Goal: Information Seeking & Learning: Learn about a topic

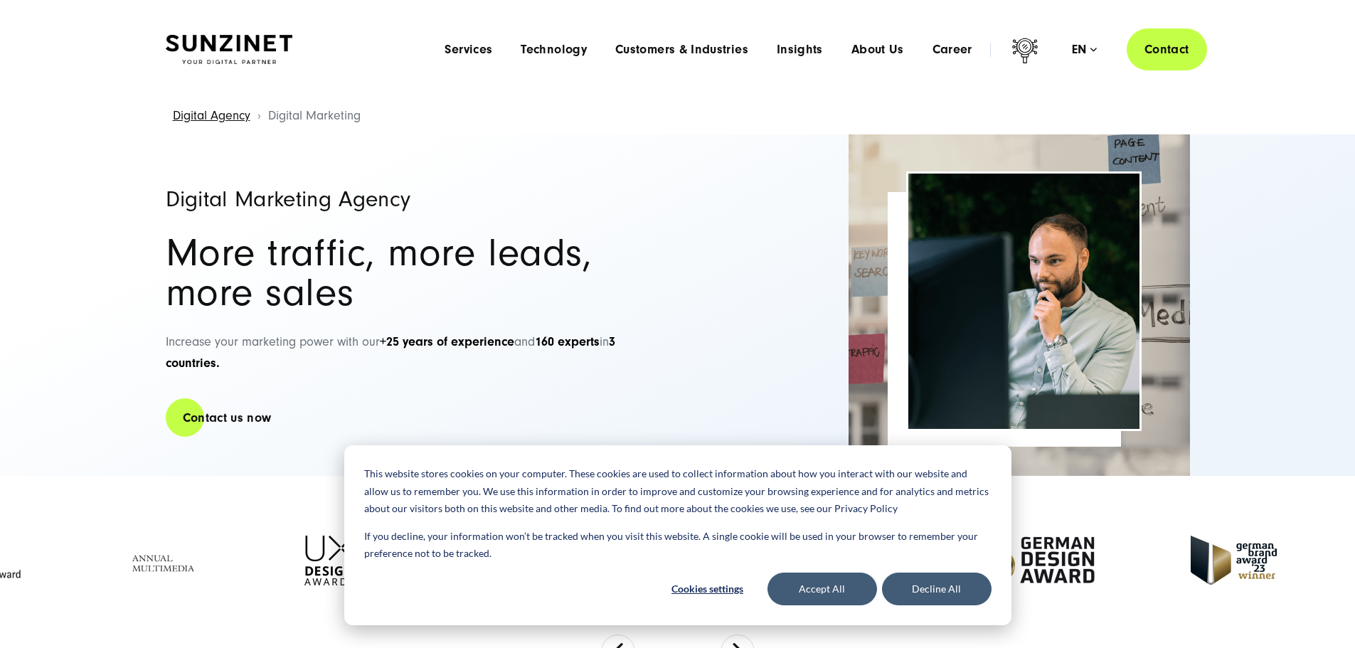
click at [445, 46] on span "Services" at bounding box center [469, 50] width 48 height 14
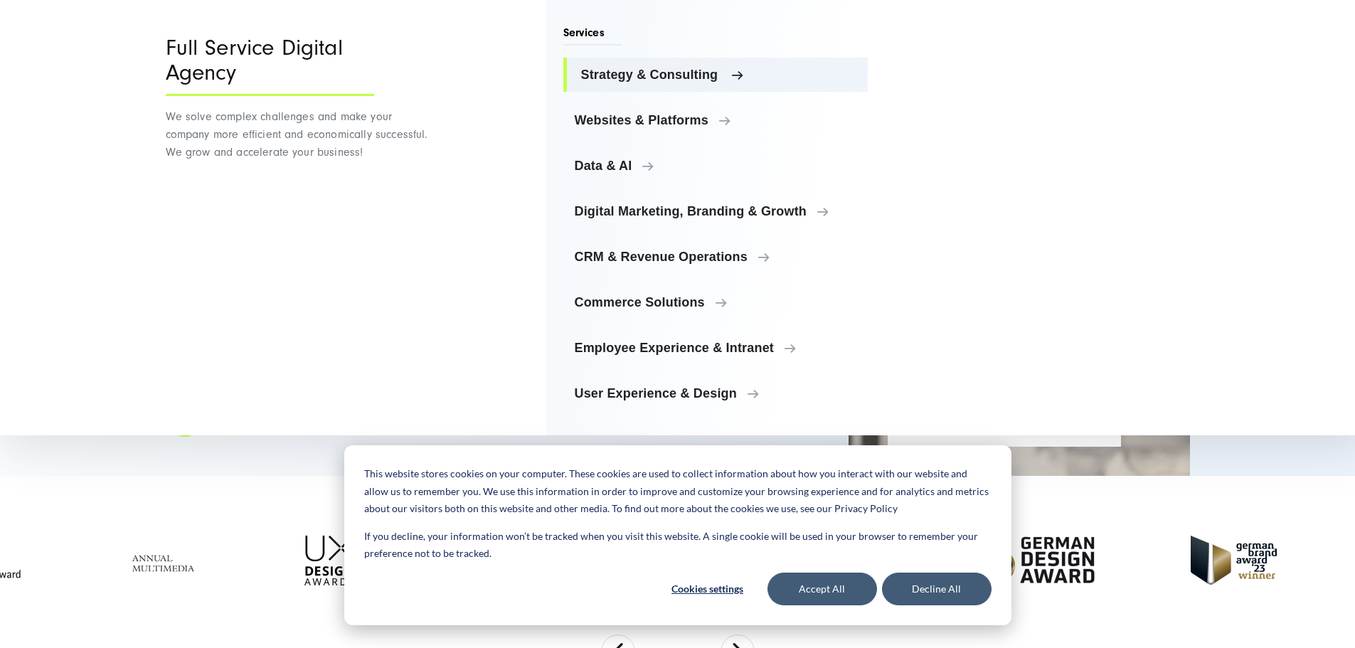
scroll to position [71, 0]
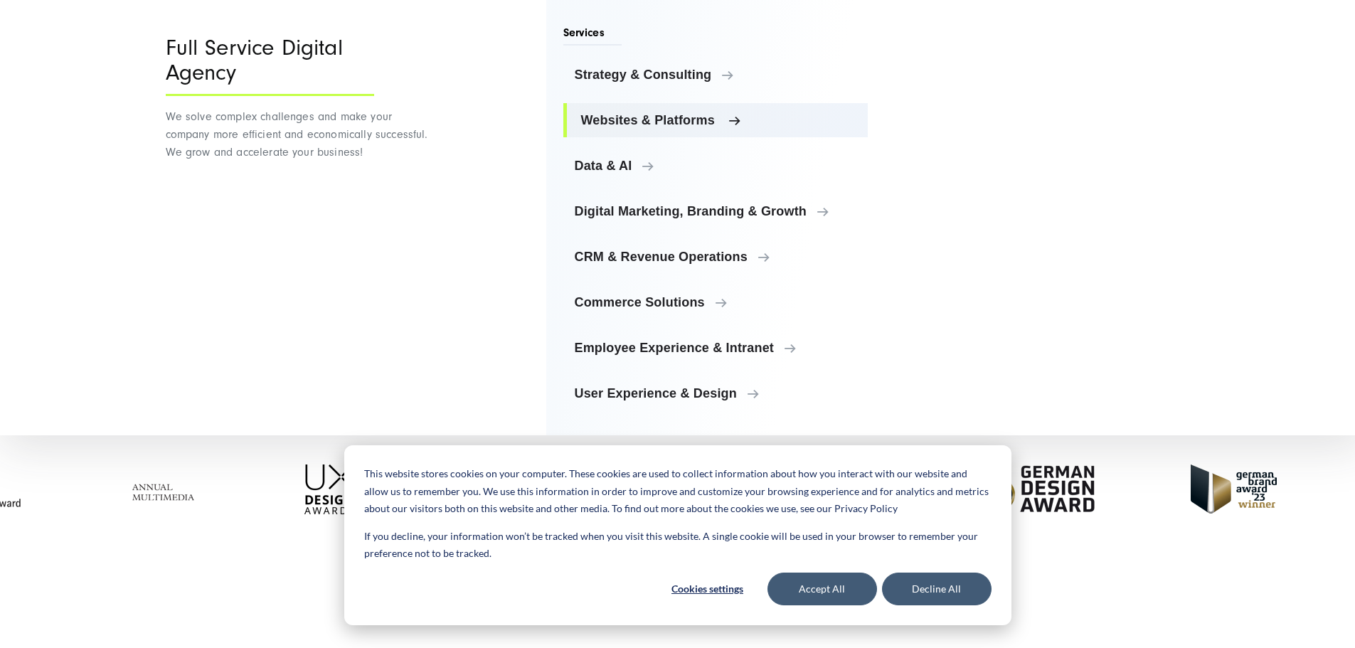
click at [717, 117] on span "Websites & Platforms" at bounding box center [719, 120] width 276 height 14
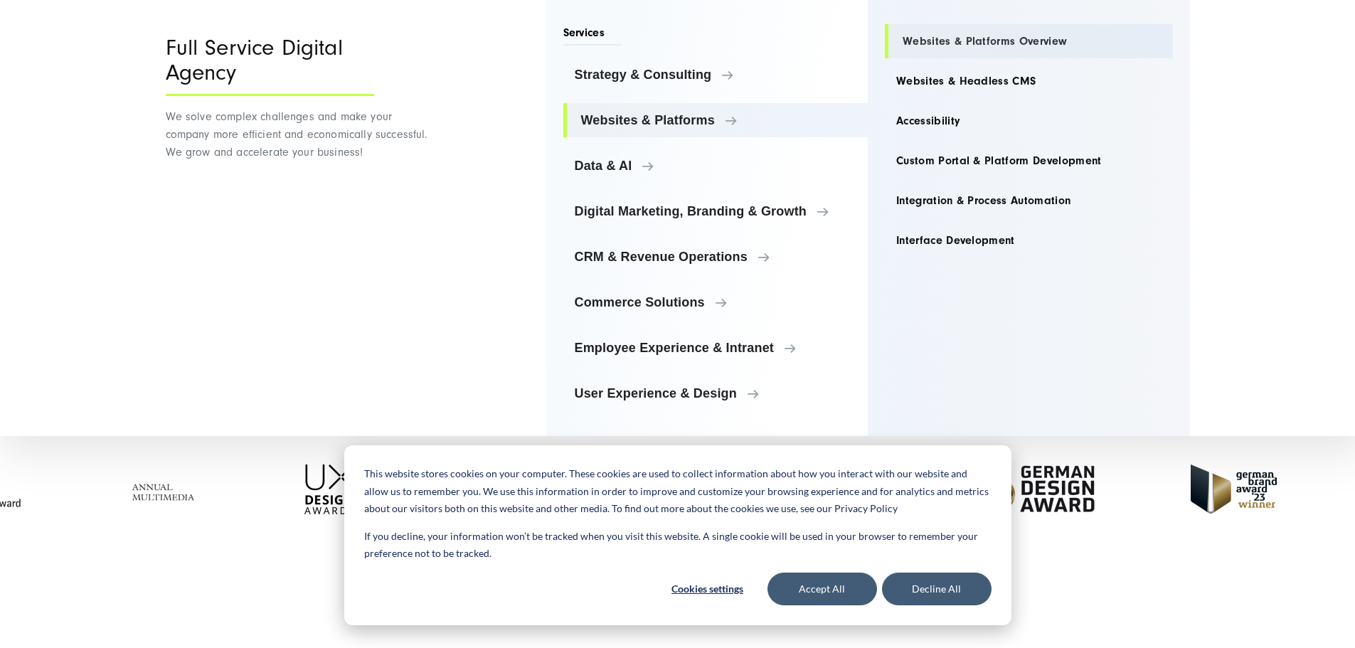
click at [1031, 43] on link "Websites & Platforms Overview" at bounding box center [1029, 41] width 288 height 34
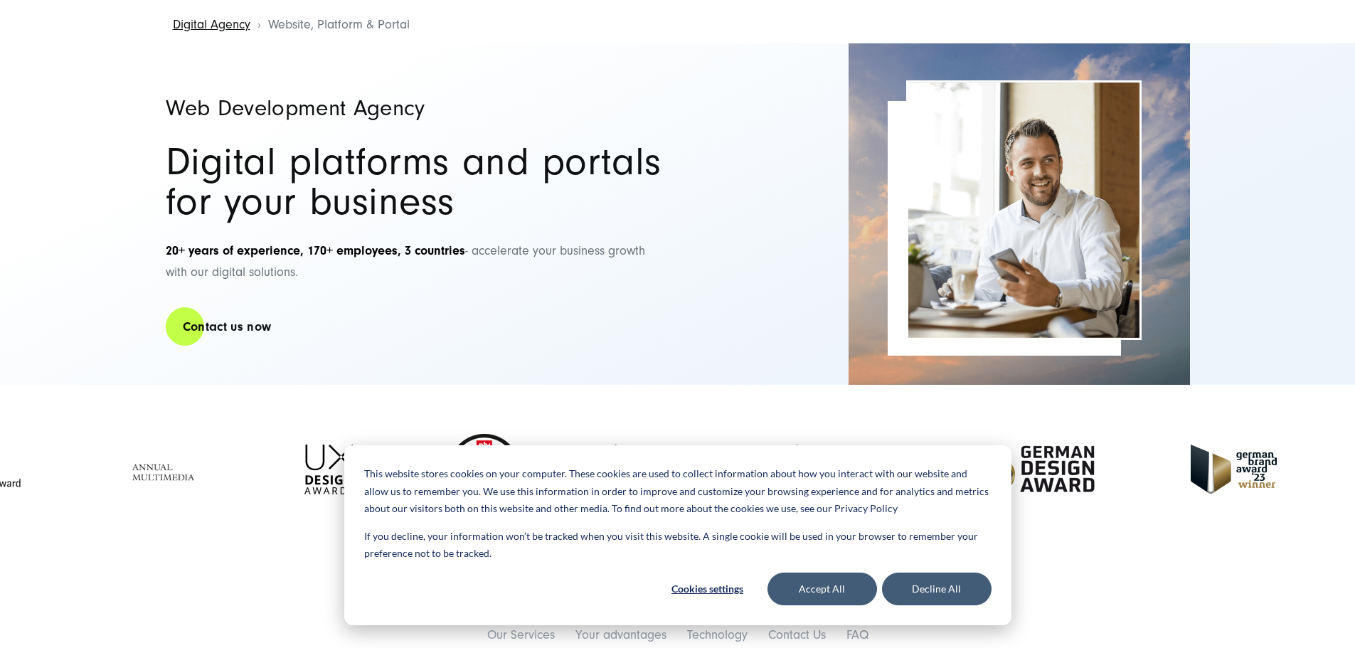
scroll to position [213, 0]
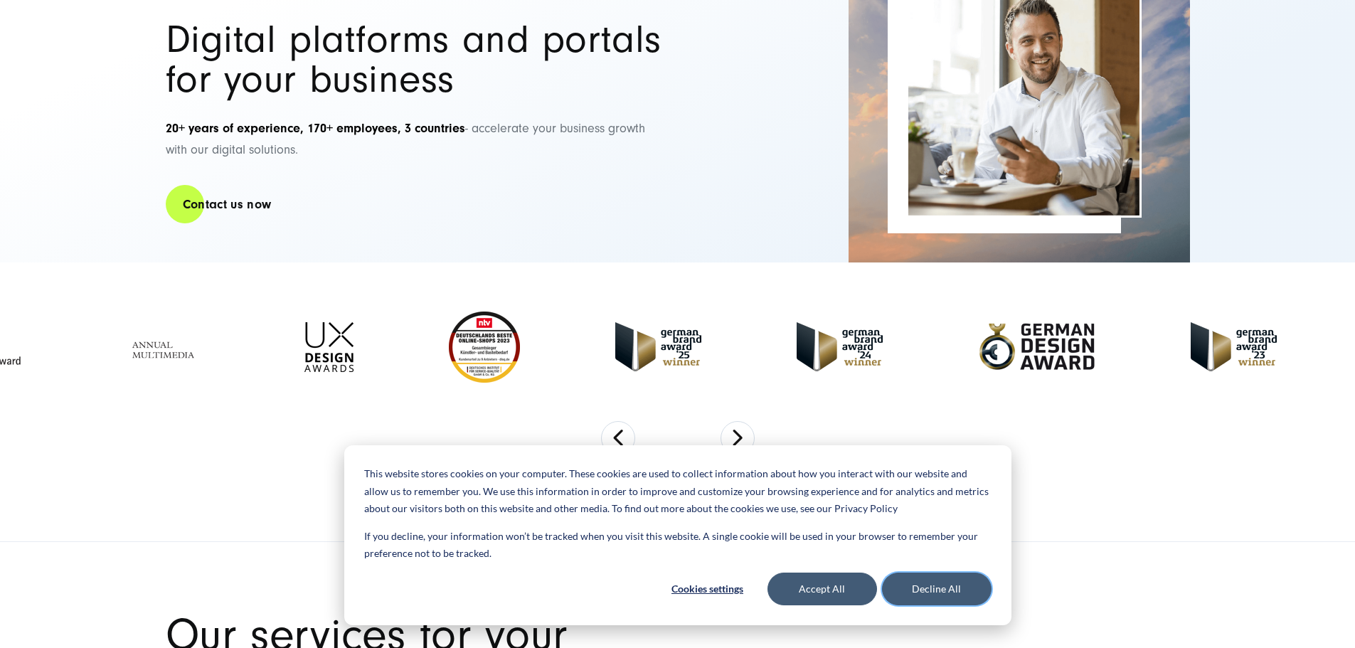
click at [936, 583] on button "Decline All" at bounding box center [937, 589] width 110 height 33
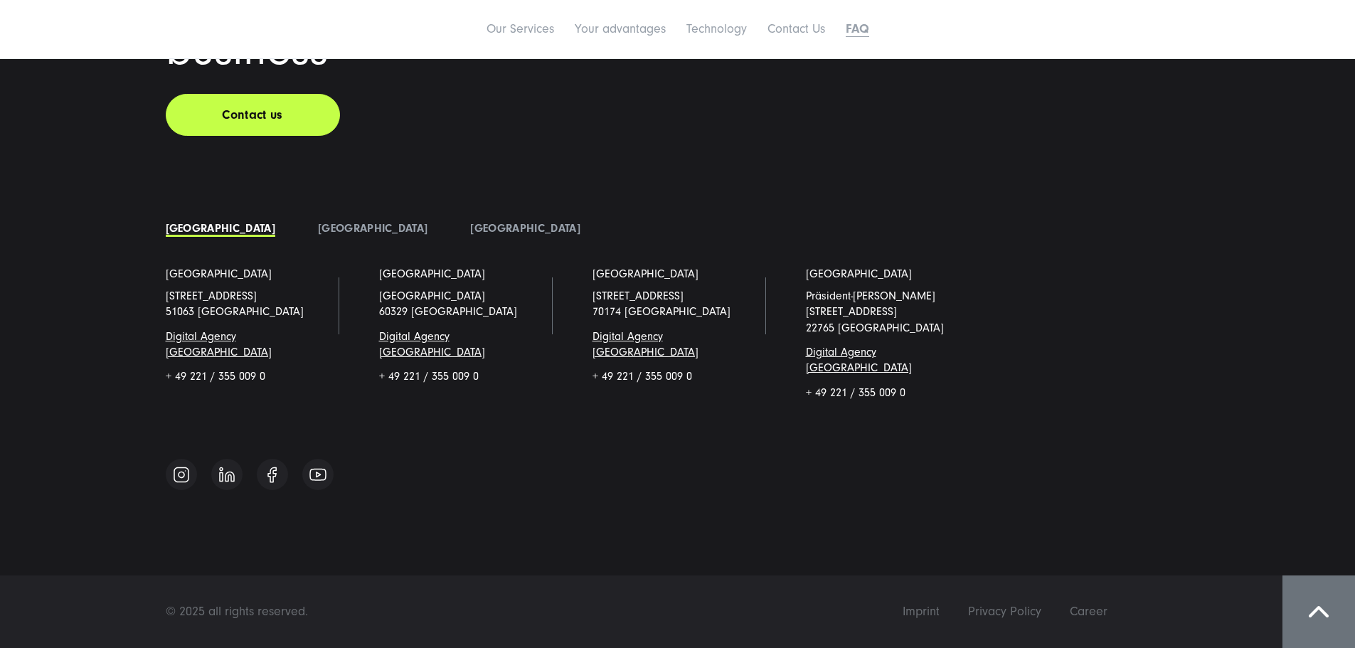
scroll to position [7542, 0]
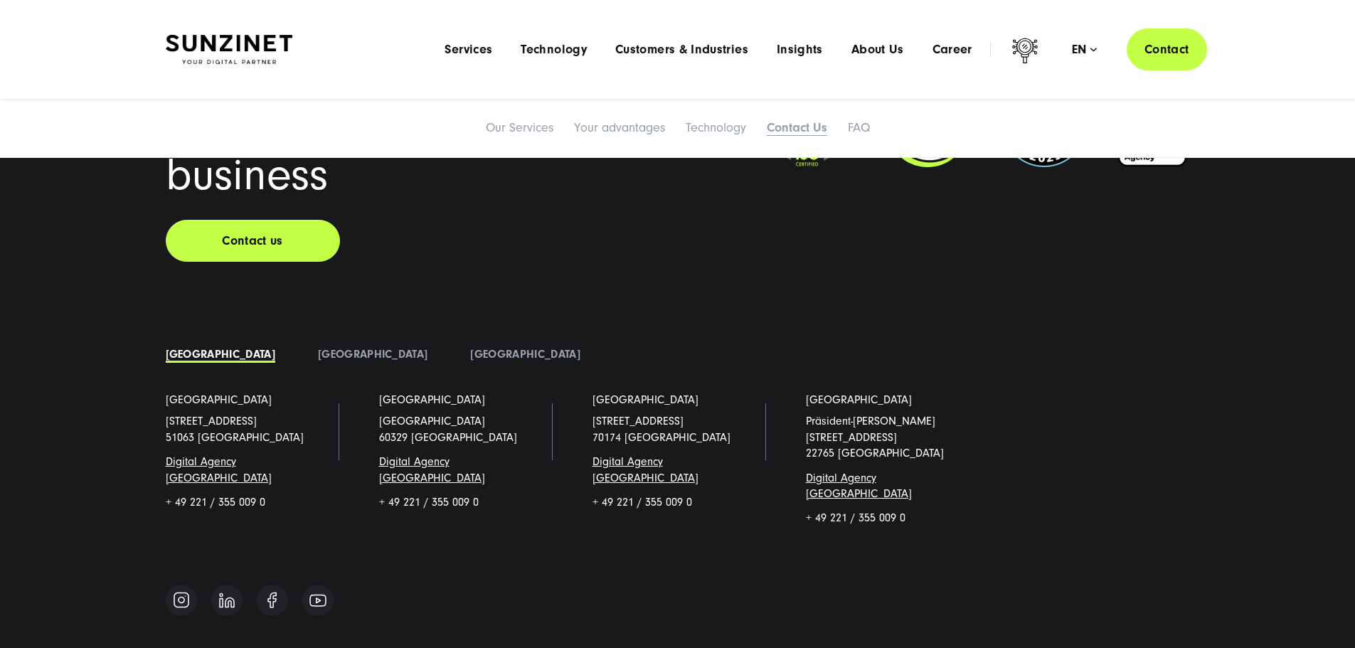
drag, startPoint x: 860, startPoint y: 226, endPoint x: 864, endPoint y: 216, distance: 10.6
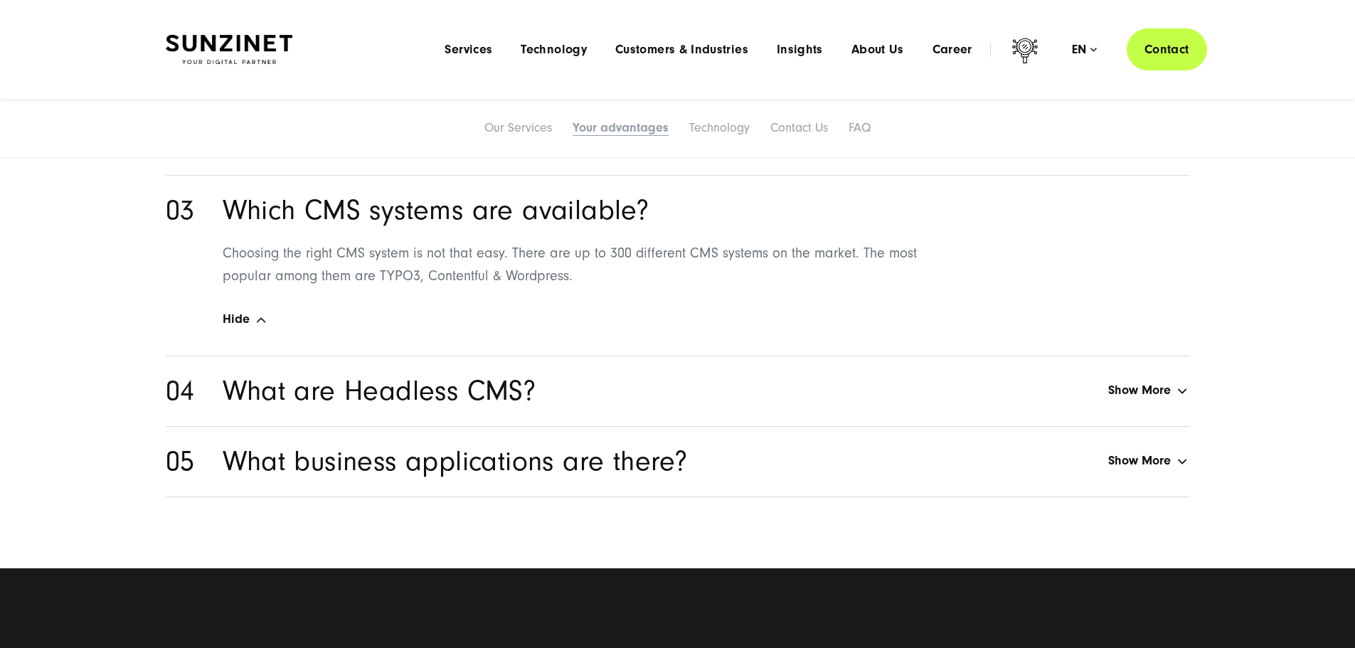
scroll to position [6311, 0]
